Goal: Information Seeking & Learning: Learn about a topic

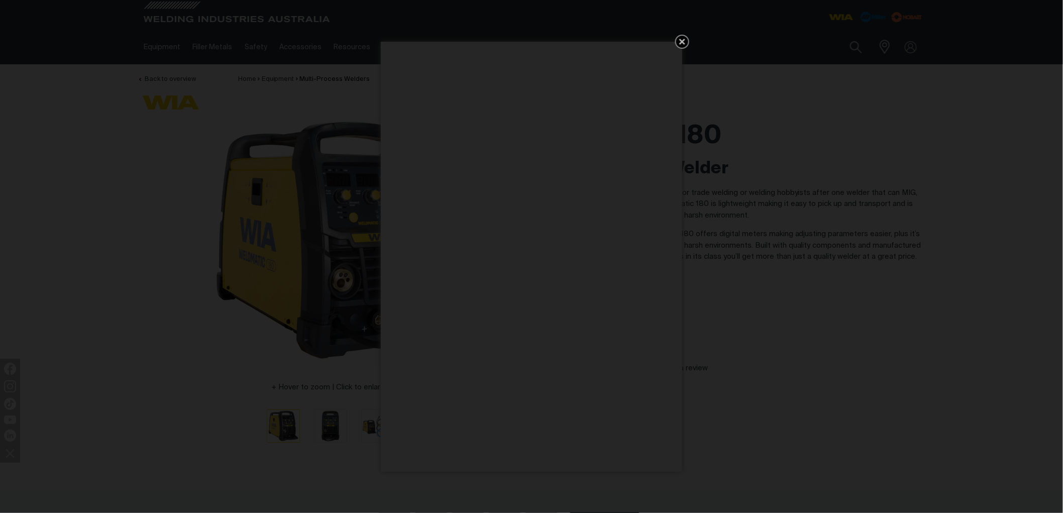
drag, startPoint x: 681, startPoint y: 41, endPoint x: 678, endPoint y: 47, distance: 7.2
click at [681, 41] on icon "Get 5 WIA Welding Guides Free!" at bounding box center [682, 42] width 6 height 6
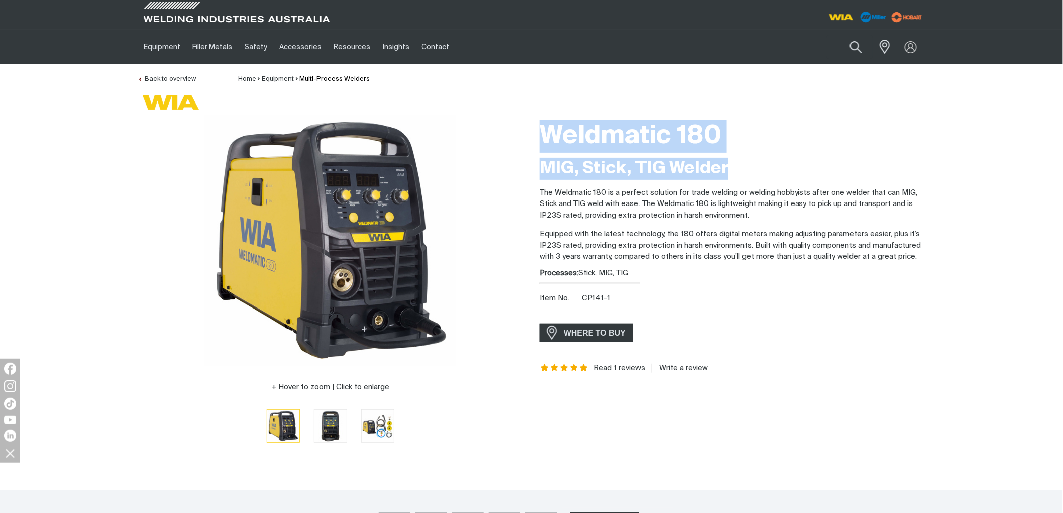
drag, startPoint x: 633, startPoint y: 144, endPoint x: 729, endPoint y: 171, distance: 99.6
click at [729, 171] on div "Weldmatic 180 MIG, Stick, TIG Welder The Weldmatic 180 is a perfect solution fo…" at bounding box center [732, 286] width 402 height 342
copy div "Weldmatic 180 MIG, Stick, TIG Welder"
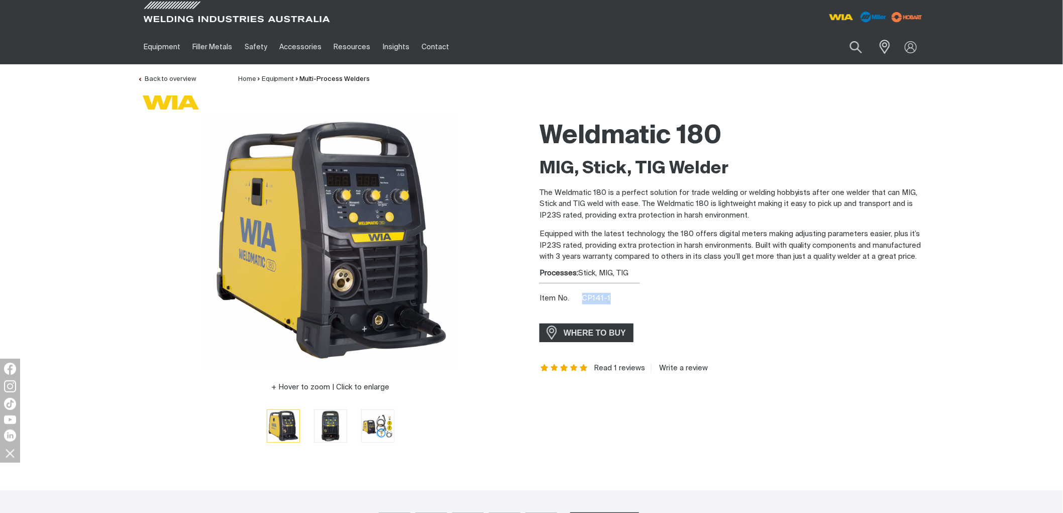
click at [581, 294] on div "Item No. CP141-1" at bounding box center [732, 299] width 386 height 12
copy span "CP141-1"
click at [854, 48] on button "Search products" at bounding box center [856, 47] width 41 height 29
click at [771, 46] on input "Search" at bounding box center [795, 47] width 155 height 23
paste input "MC114-0"
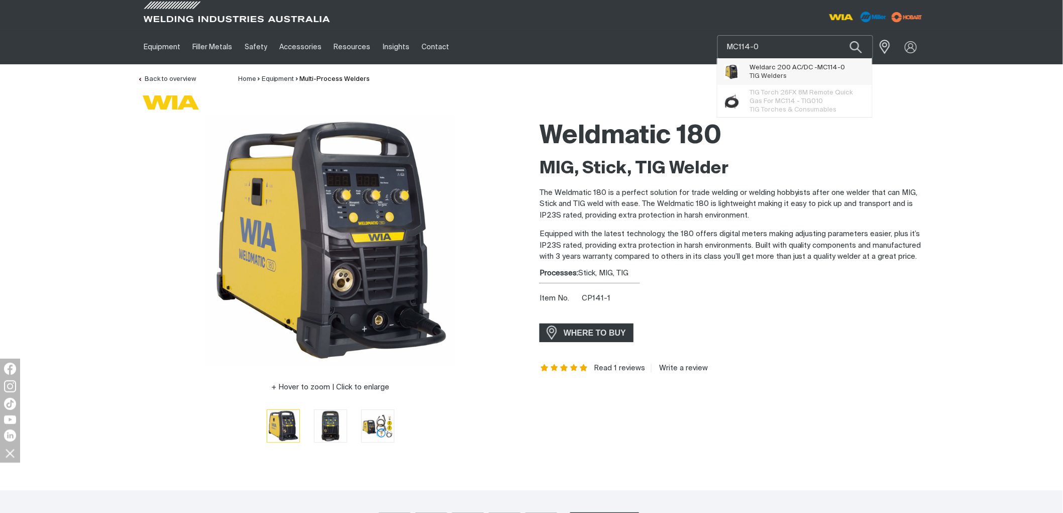
type input "MC114-0"
click at [838, 62] on span "Weldarc 200 AC/DC - MC114-0 TIG Welders" at bounding box center [796, 72] width 95 height 20
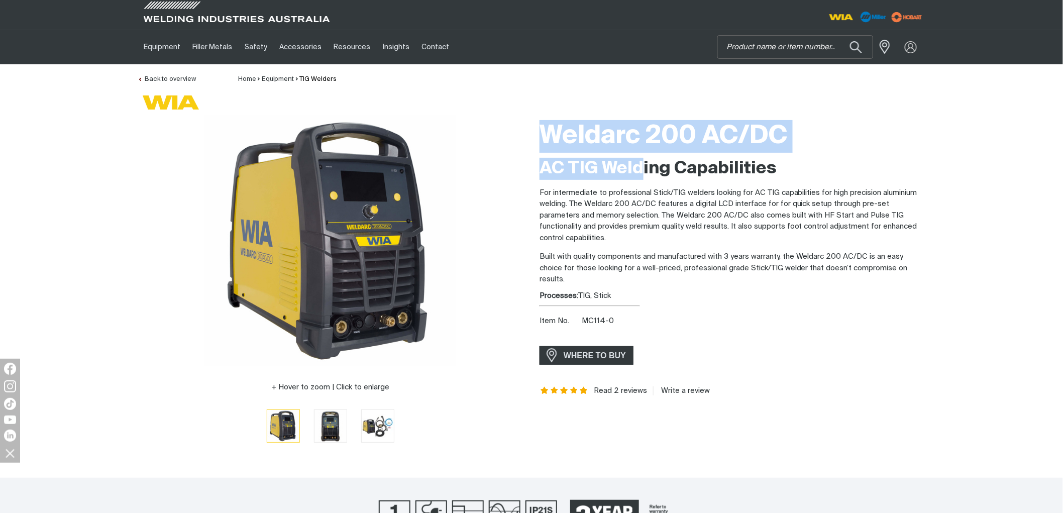
drag, startPoint x: 541, startPoint y: 133, endPoint x: 644, endPoint y: 166, distance: 108.0
click at [644, 166] on div "Weldarc 200 AC/DC AC TIG Welding Capabilities For intermediate to professional …" at bounding box center [732, 286] width 386 height 342
copy div "Weldarc 200 AC/DC AC TIG Weld"
click at [616, 163] on h2 "AC TIG Welding Capabilities" at bounding box center [732, 169] width 386 height 22
